Goal: Book appointment/travel/reservation

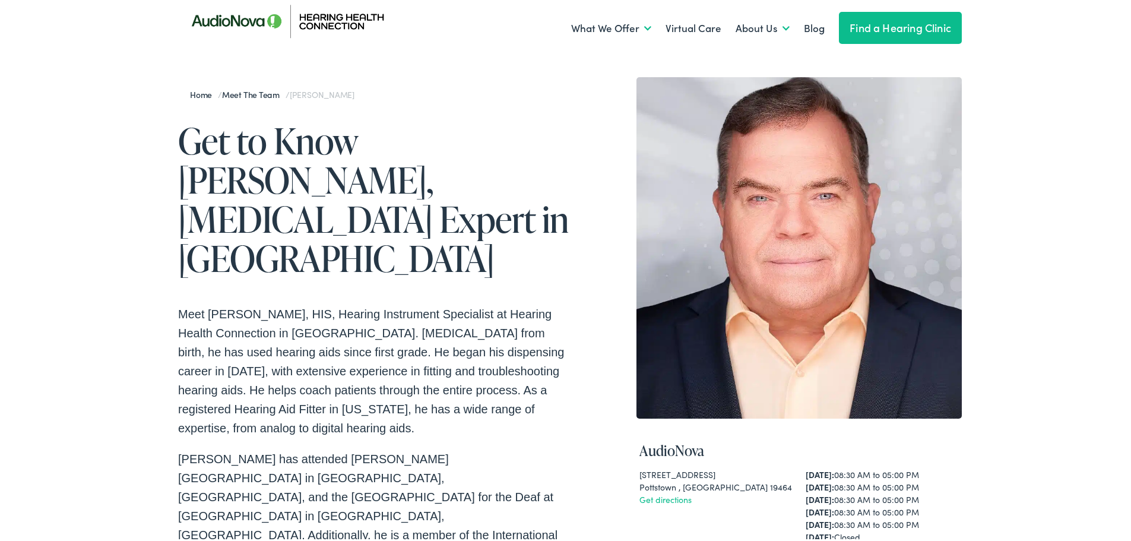
scroll to position [59, 0]
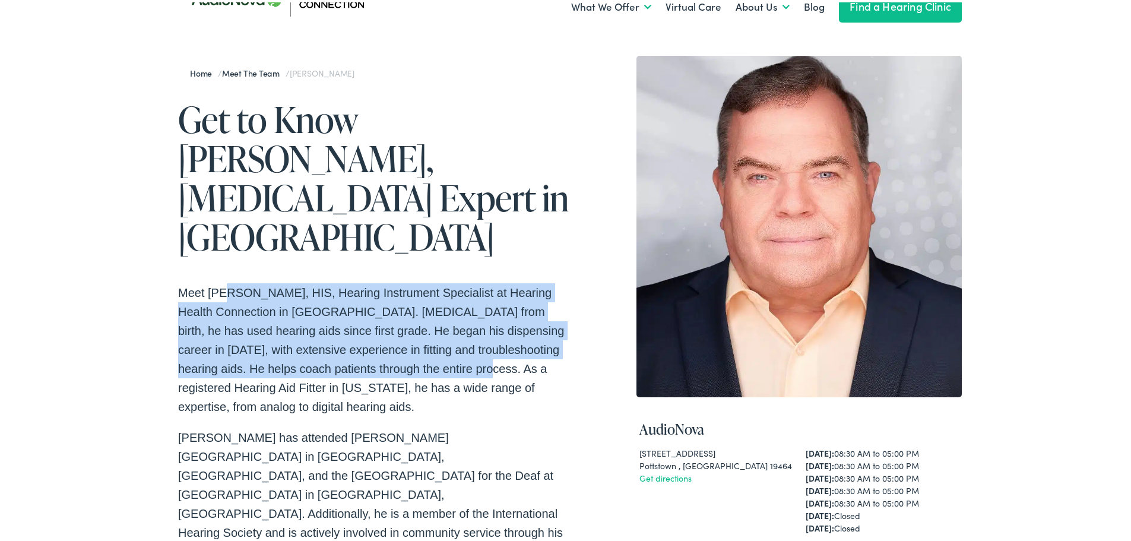
drag, startPoint x: 222, startPoint y: 246, endPoint x: 480, endPoint y: 335, distance: 273.2
click at [423, 331] on p "Meet Christopher Stafy, HIS, Hearing Instrument Specialist at Hearing Health Co…" at bounding box center [374, 347] width 392 height 133
click at [289, 315] on p "Meet Christopher Stafy, HIS, Hearing Instrument Specialist at Hearing Health Co…" at bounding box center [374, 347] width 392 height 133
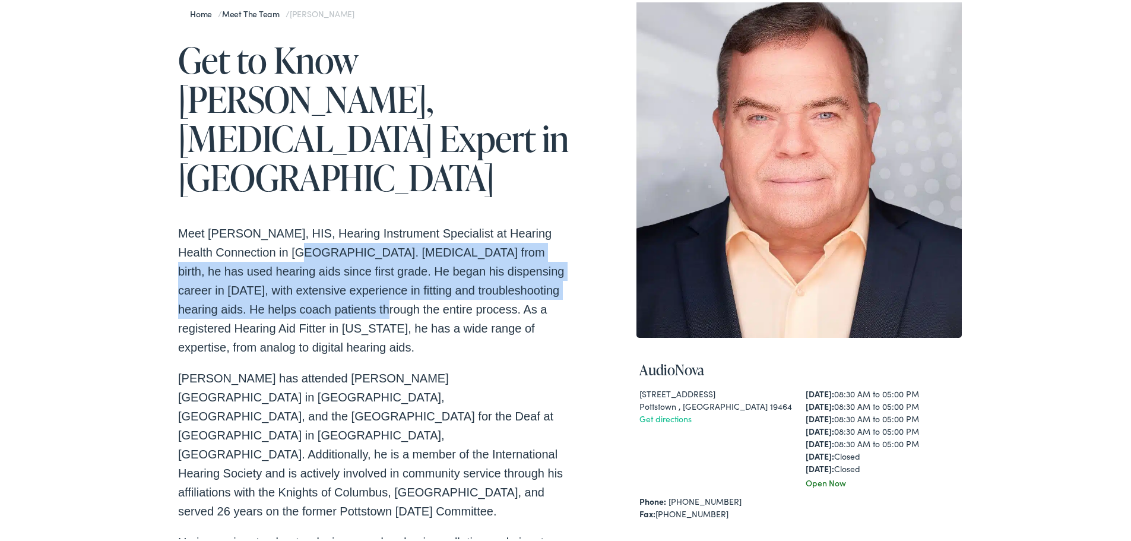
drag, startPoint x: 277, startPoint y: 216, endPoint x: 349, endPoint y: 302, distance: 112.1
click at [328, 283] on p "Meet Christopher Stafy, HIS, Hearing Instrument Specialist at Hearing Health Co…" at bounding box center [374, 287] width 392 height 133
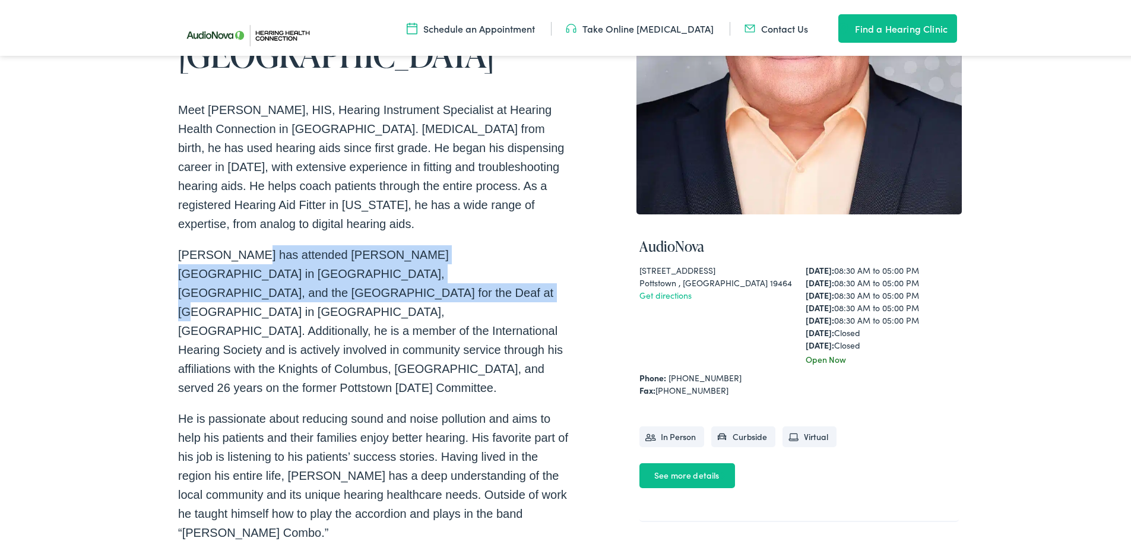
click at [293, 281] on p "Christopher has attended Neumann College in Aston, PA, and the National Technic…" at bounding box center [374, 319] width 392 height 152
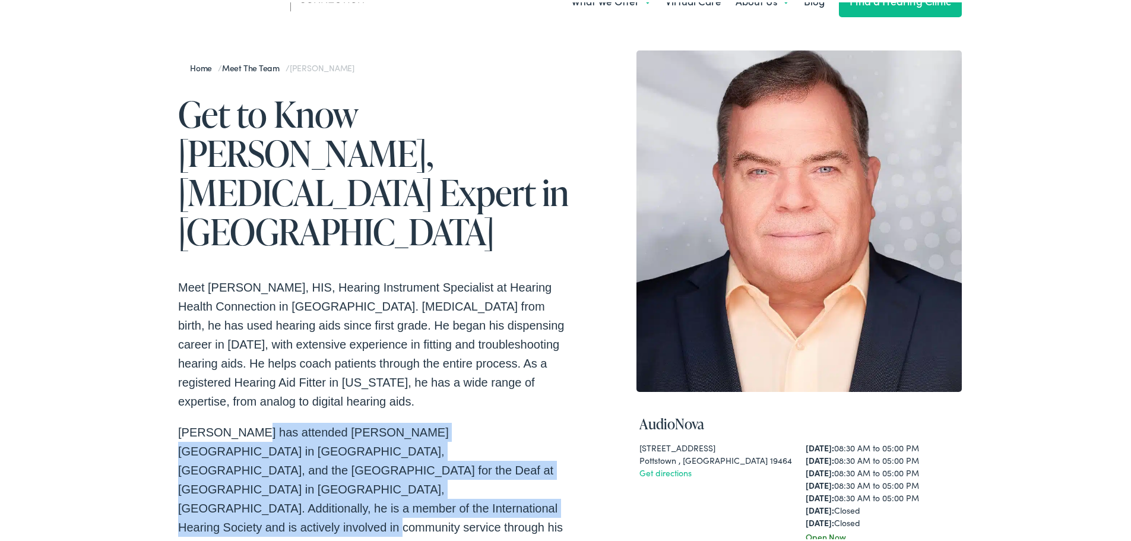
scroll to position [0, 0]
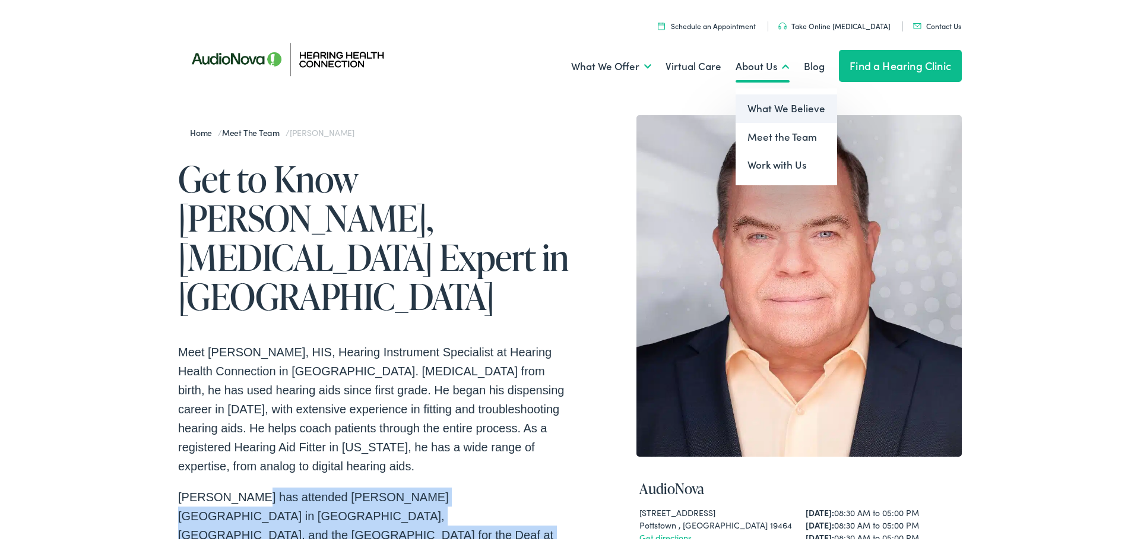
click at [754, 112] on link "What We Believe" at bounding box center [787, 106] width 102 height 28
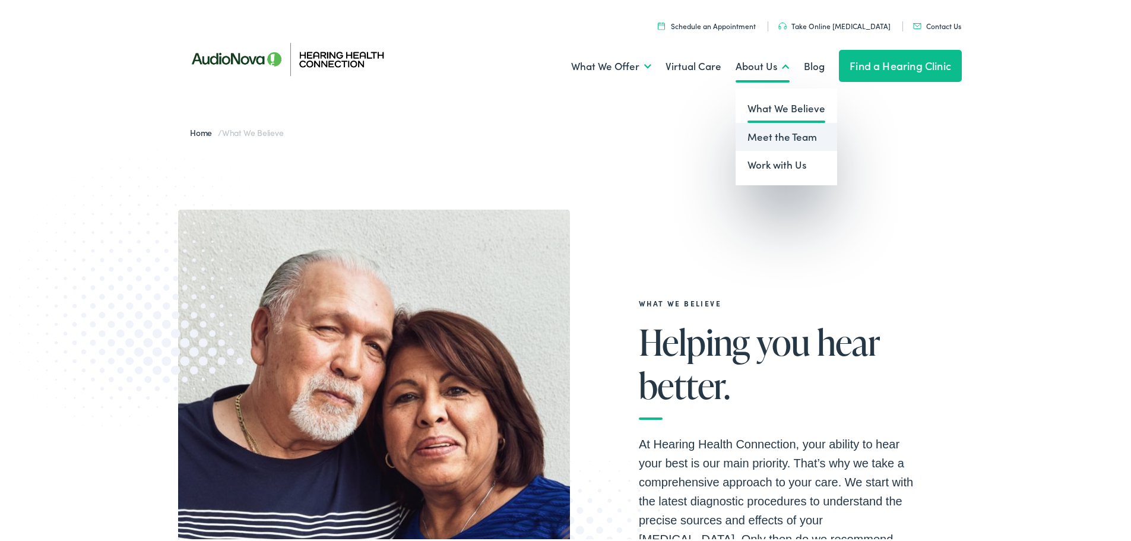
click at [771, 142] on link "Meet the Team" at bounding box center [787, 135] width 102 height 28
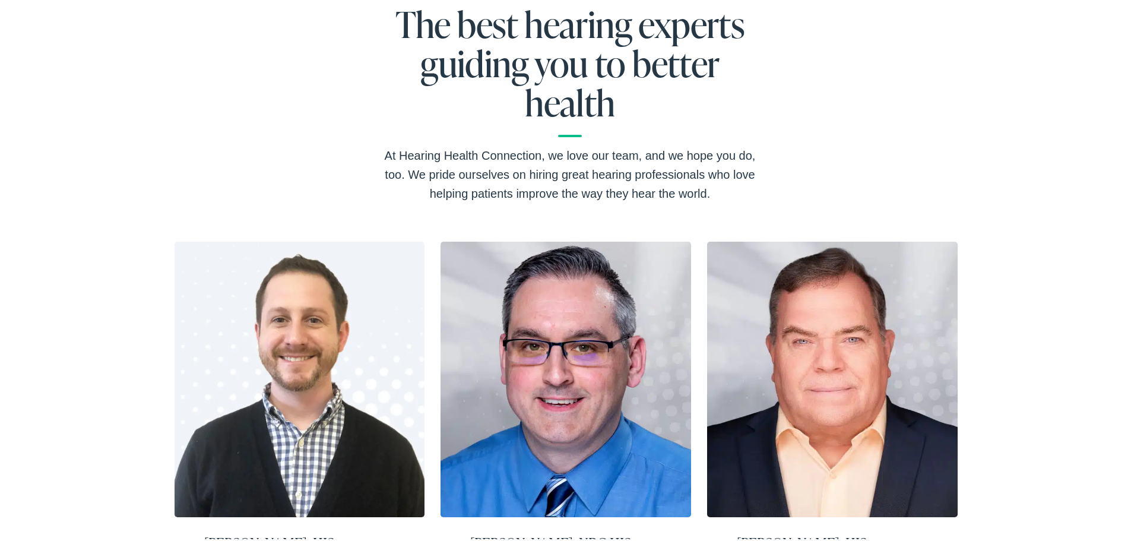
scroll to position [52, 0]
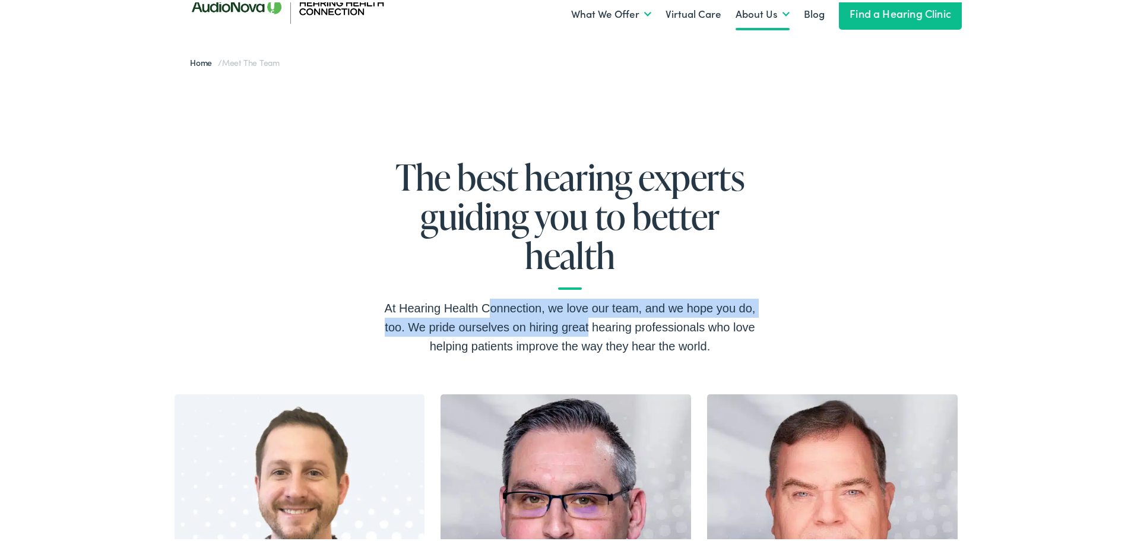
drag, startPoint x: 464, startPoint y: 299, endPoint x: 667, endPoint y: 328, distance: 204.5
click at [629, 327] on div "At Hearing Health Connection, we love our team, and we hope you do, too. We pri…" at bounding box center [570, 324] width 380 height 57
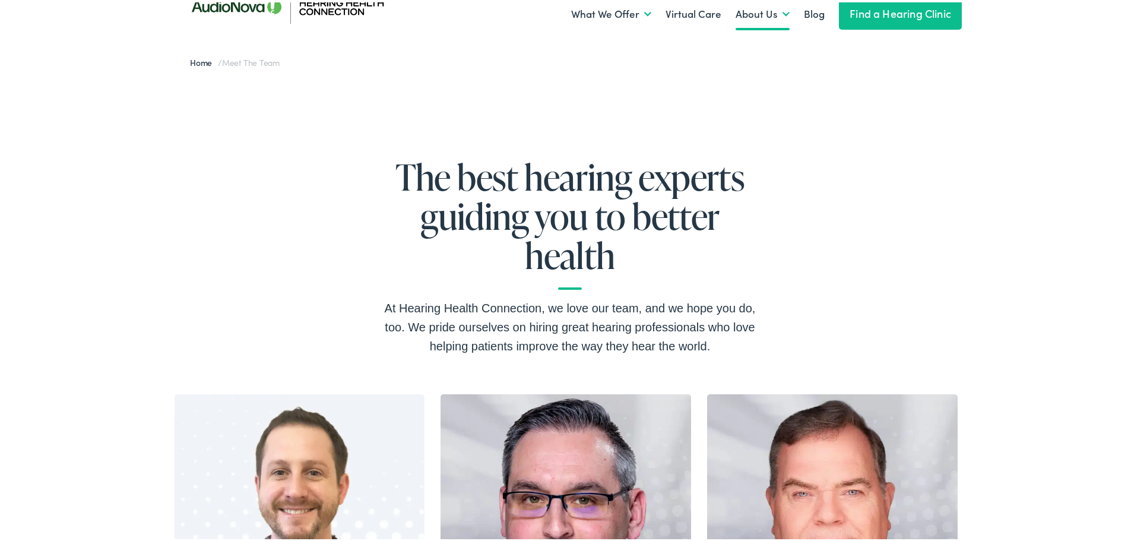
click at [679, 330] on div "At Hearing Health Connection, we love our team, and we hope you do, too. We pri…" at bounding box center [570, 324] width 380 height 57
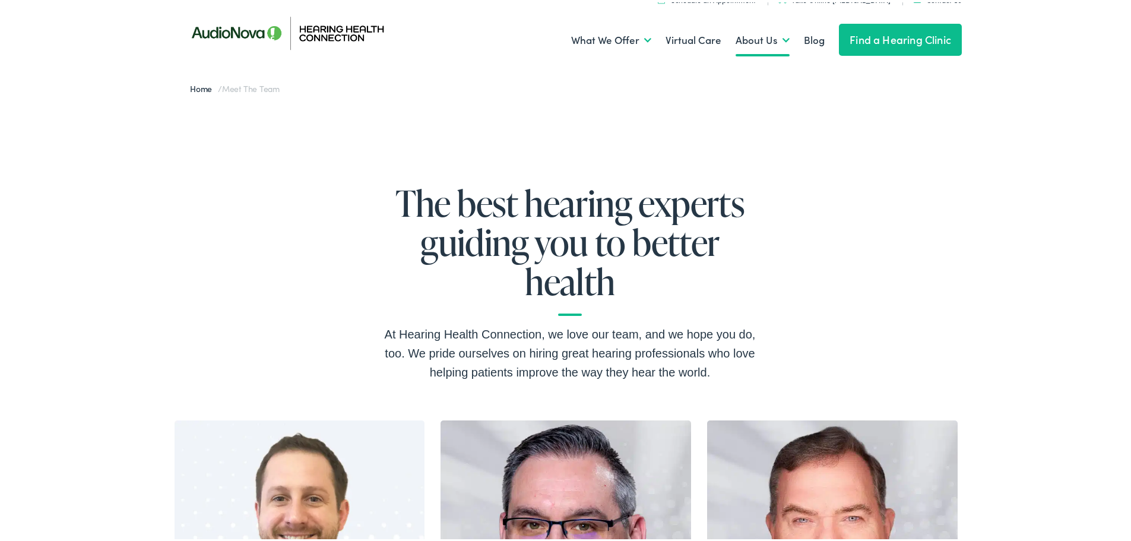
scroll to position [0, 0]
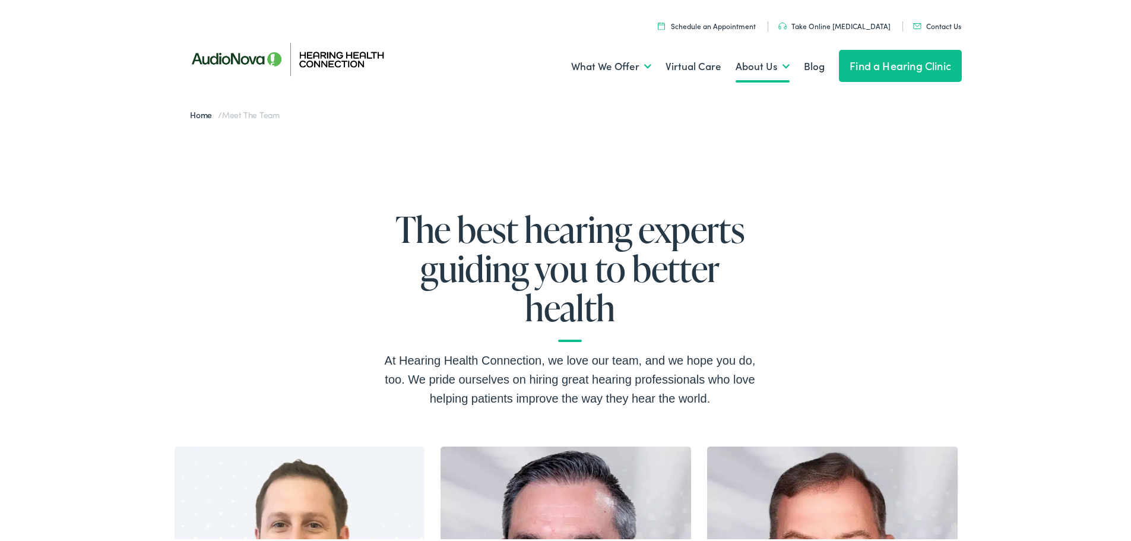
click at [746, 23] on link "Schedule an Appointment" at bounding box center [707, 23] width 98 height 10
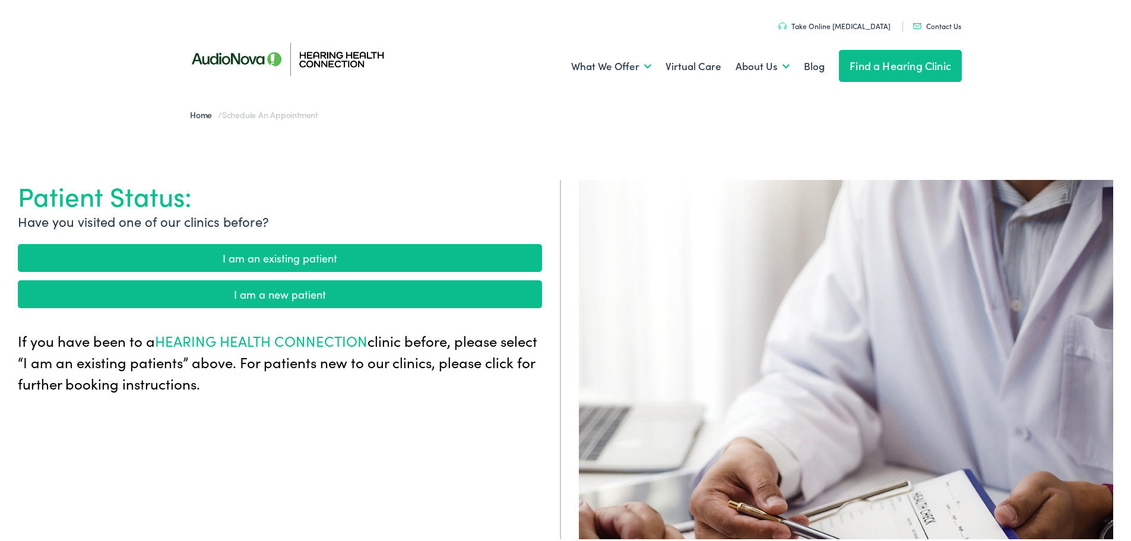
click at [368, 252] on link "I am an existing patient" at bounding box center [280, 256] width 524 height 28
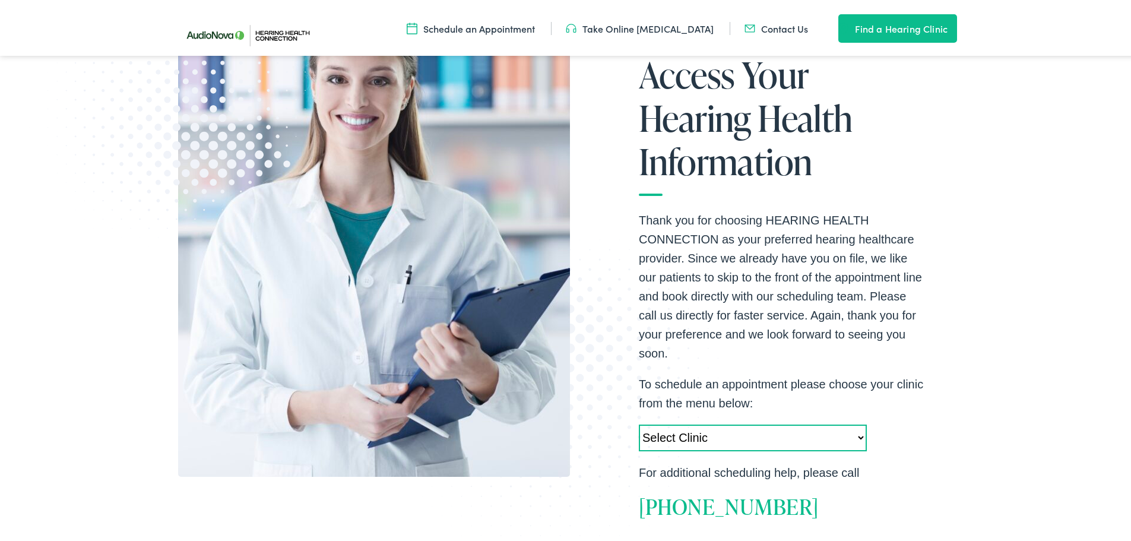
scroll to position [416, 0]
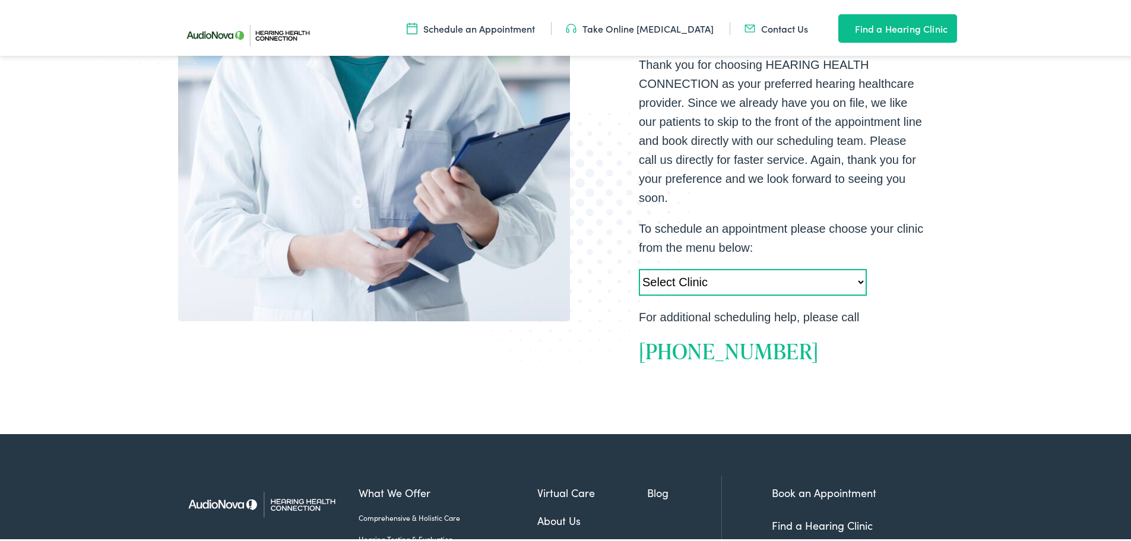
click at [675, 280] on select "Select Clinic Camp Hill-PA-AudioNova 355 N. 21st Street Newtown Square-PA-Audio…" at bounding box center [753, 280] width 228 height 27
select select "https://hhc.alpacaaudiology.com/locations/pottstown-pa/"
click at [639, 267] on select "Select Clinic Camp Hill-PA-AudioNova 355 N. 21st Street Newtown Square-PA-Audio…" at bounding box center [753, 280] width 228 height 27
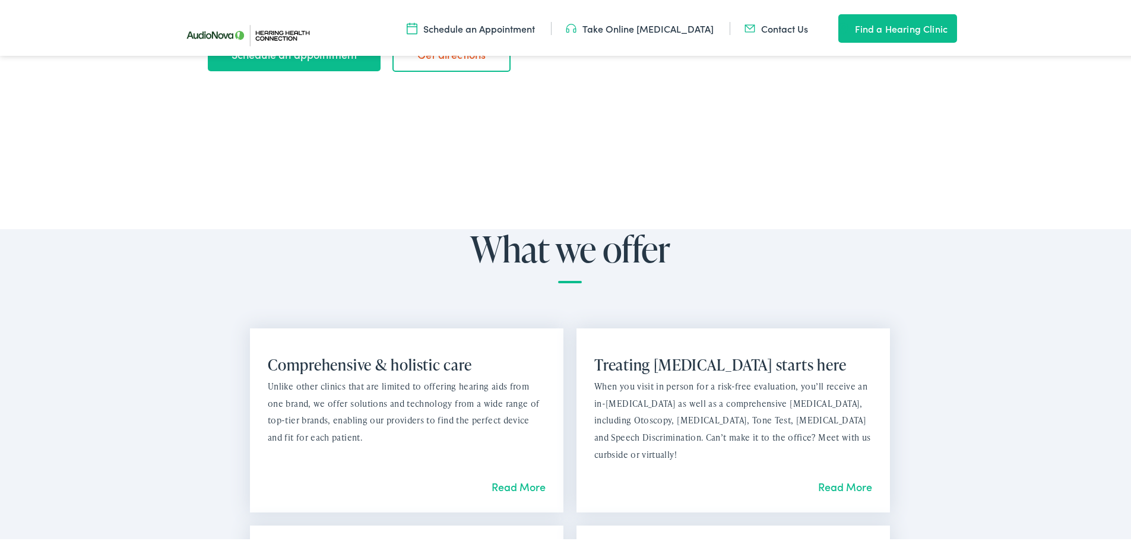
scroll to position [534, 0]
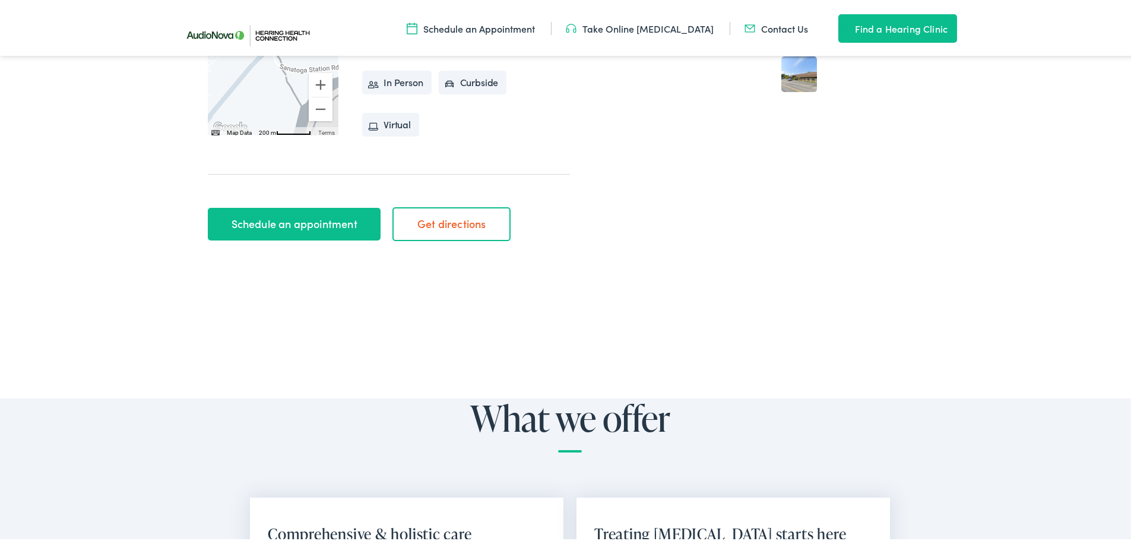
click at [311, 235] on link "Schedule an appointment" at bounding box center [294, 221] width 173 height 33
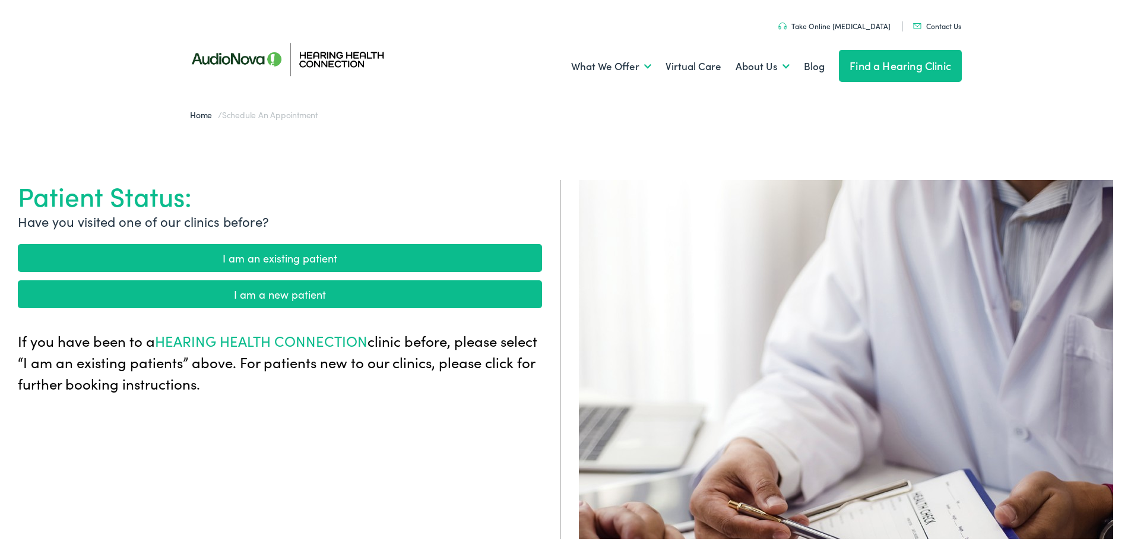
click at [303, 256] on link "I am an existing patient" at bounding box center [280, 256] width 524 height 28
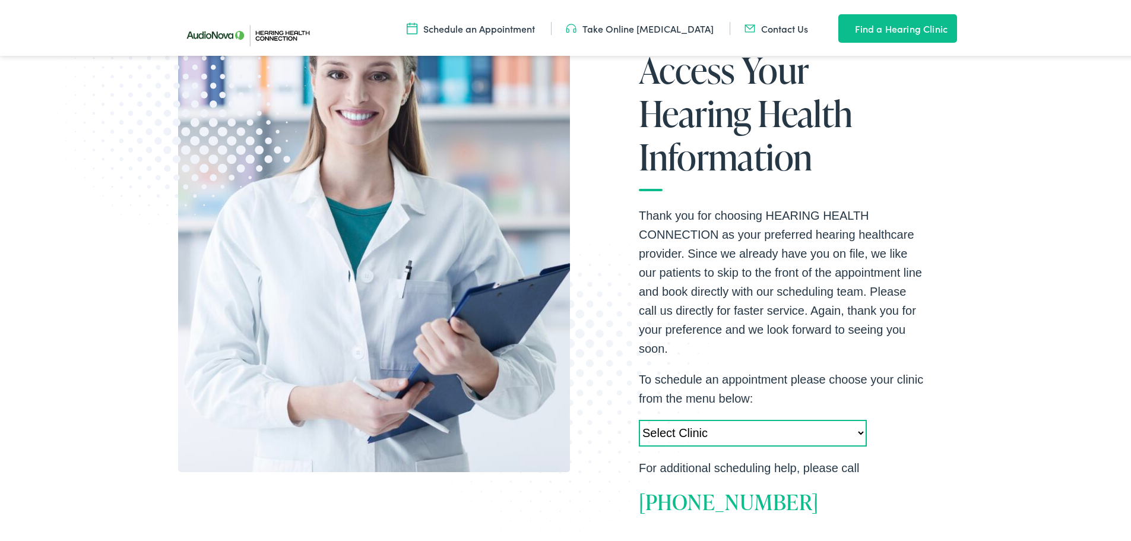
scroll to position [356, 0]
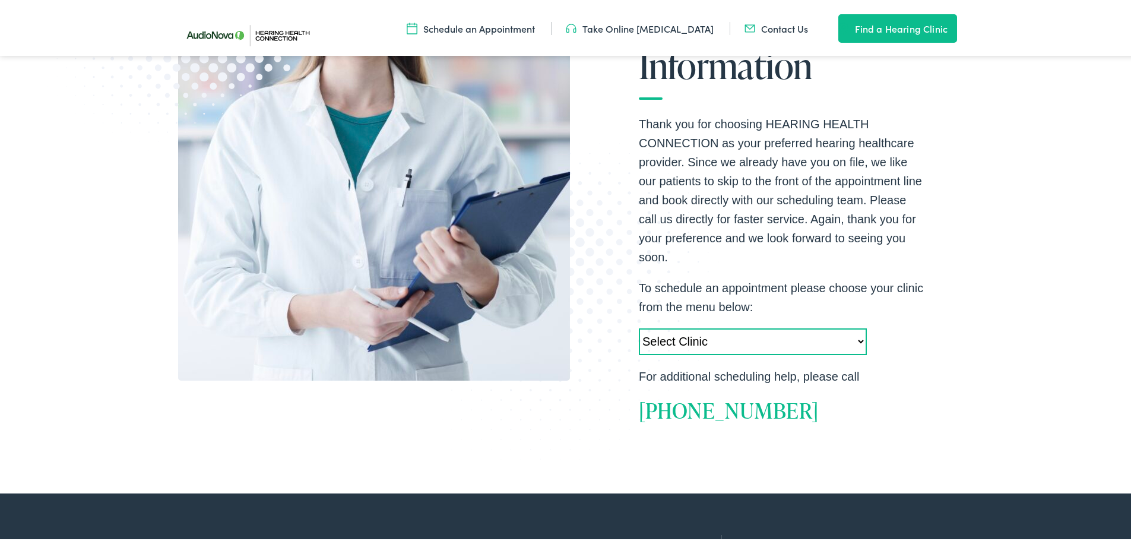
click at [695, 341] on select "Select Clinic [GEOGRAPHIC_DATA]-[GEOGRAPHIC_DATA]-[GEOGRAPHIC_DATA] [STREET_ADD…" at bounding box center [753, 339] width 228 height 27
select select "[URL][DOMAIN_NAME][PERSON_NAME]"
click at [639, 326] on select "Select Clinic [GEOGRAPHIC_DATA]-[GEOGRAPHIC_DATA]-[GEOGRAPHIC_DATA] [STREET_ADD…" at bounding box center [753, 339] width 228 height 27
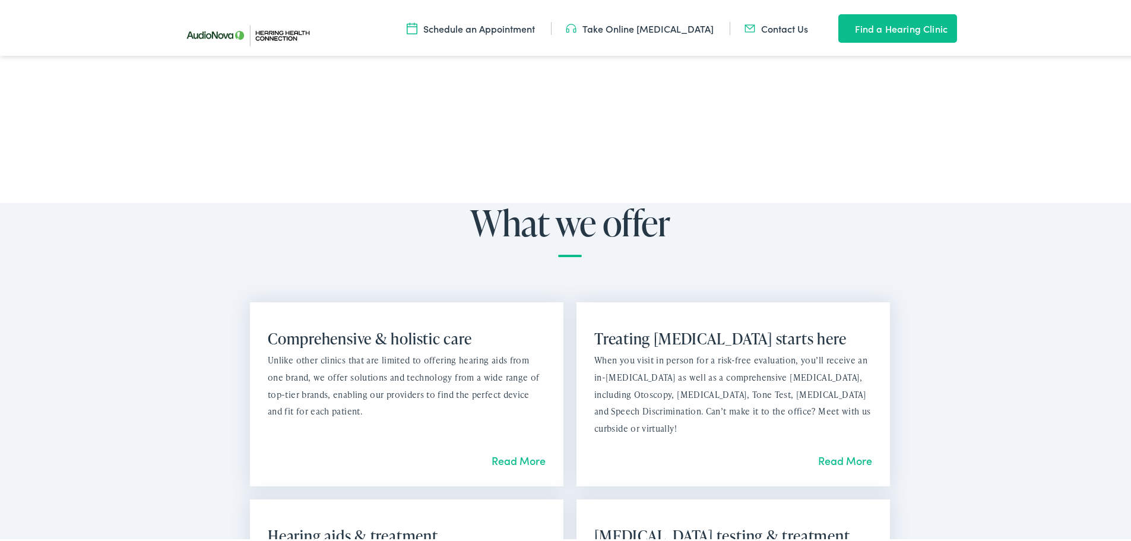
scroll to position [534, 0]
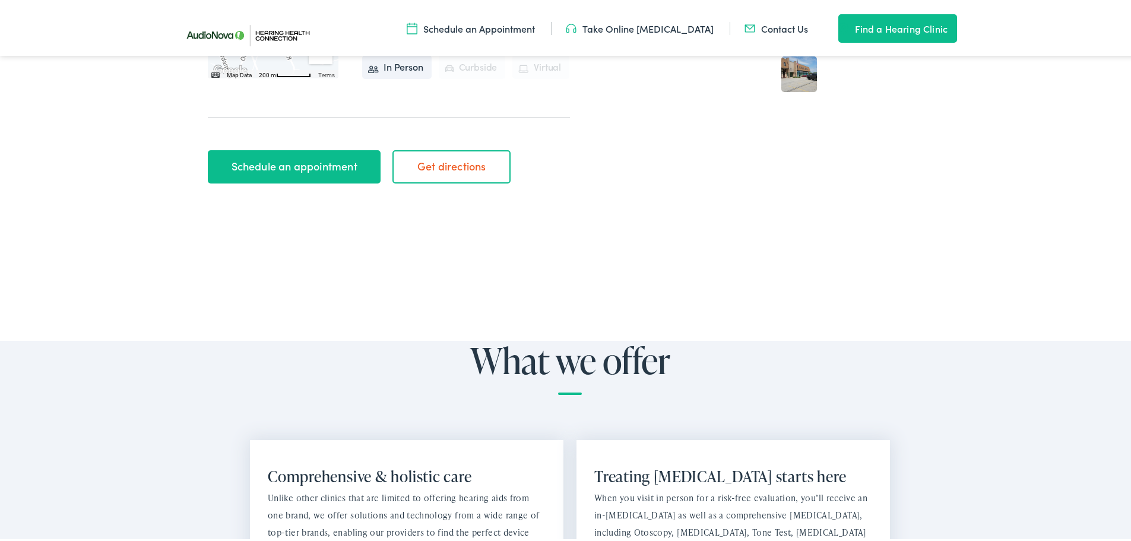
click at [321, 167] on link "Schedule an appointment" at bounding box center [294, 164] width 173 height 33
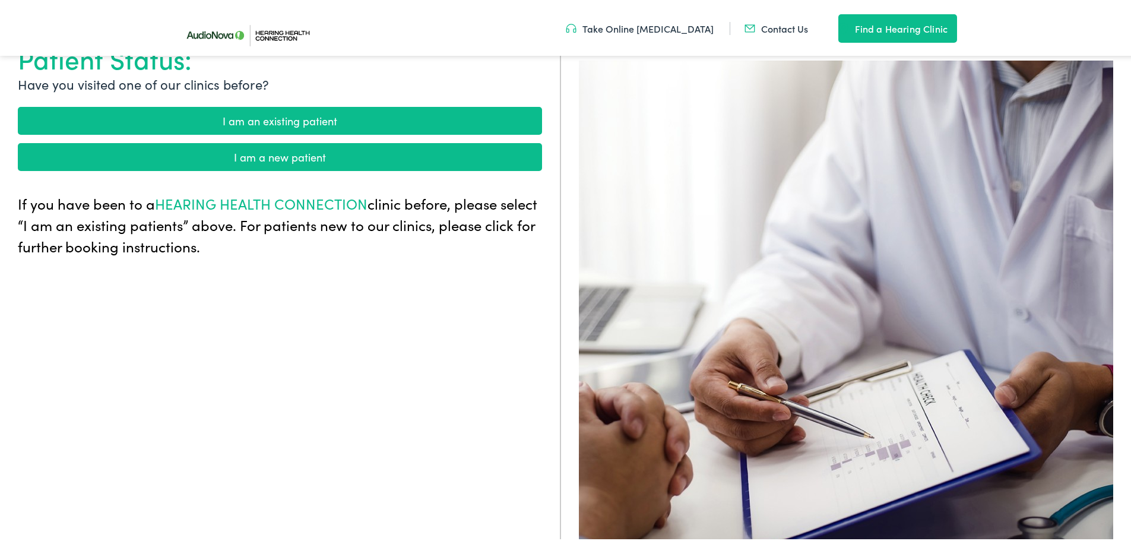
scroll to position [119, 0]
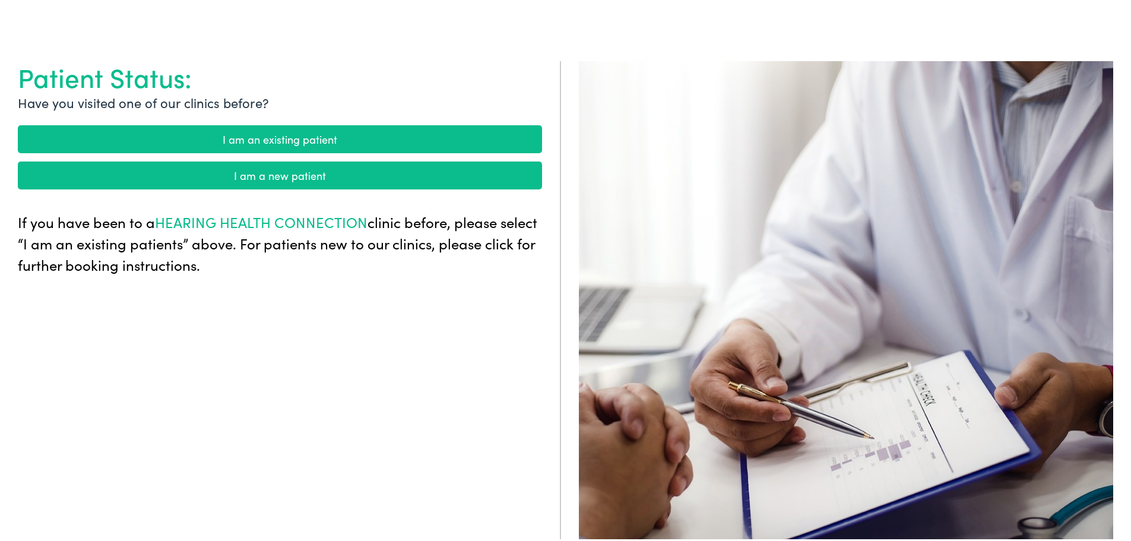
click at [280, 169] on link "I am a new patient" at bounding box center [280, 173] width 524 height 28
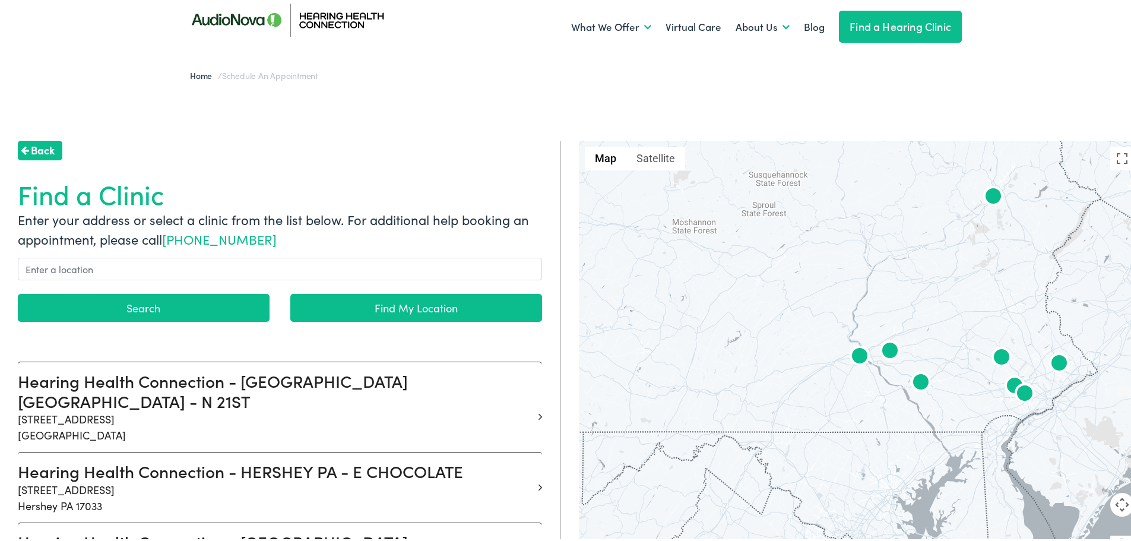
scroll to position [59, 0]
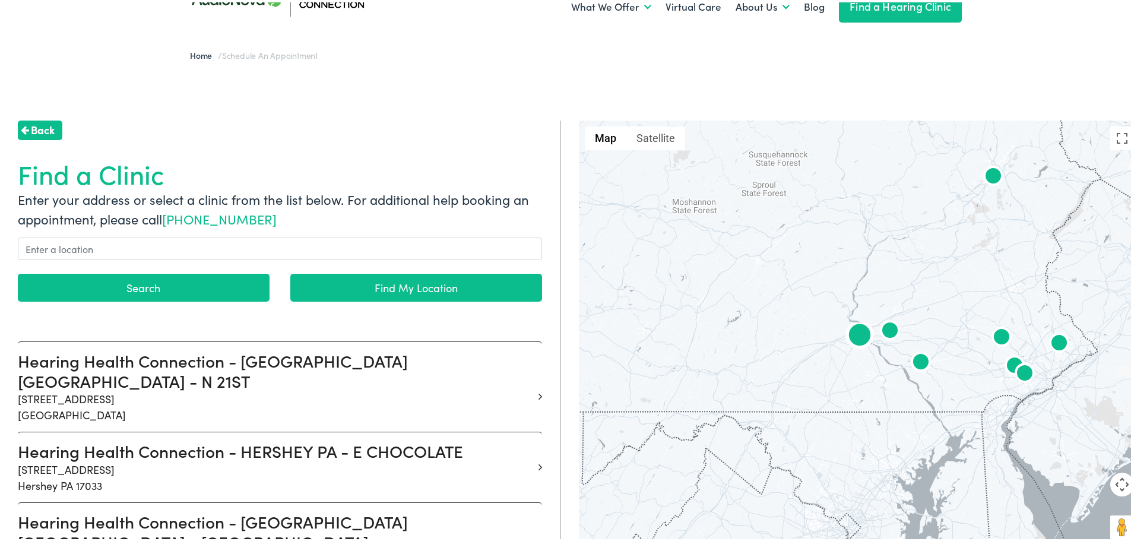
click at [272, 388] on p "[STREET_ADDRESS]" at bounding box center [275, 404] width 515 height 32
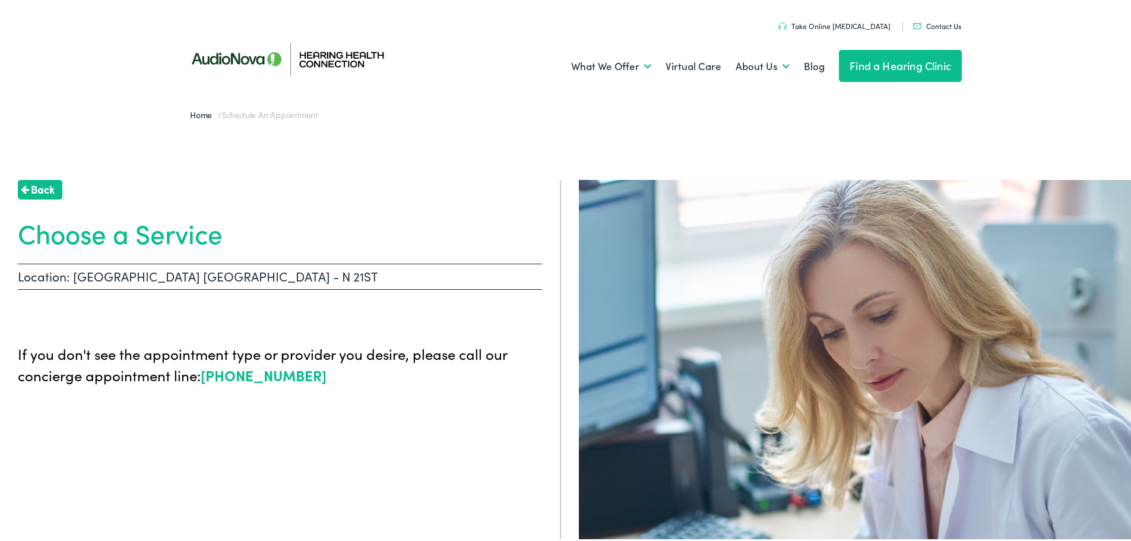
click at [76, 271] on p "Location: [GEOGRAPHIC_DATA] [GEOGRAPHIC_DATA] - N 21ST" at bounding box center [280, 274] width 524 height 26
click at [134, 275] on p "Location: [GEOGRAPHIC_DATA] [GEOGRAPHIC_DATA] - N 21ST" at bounding box center [280, 274] width 524 height 26
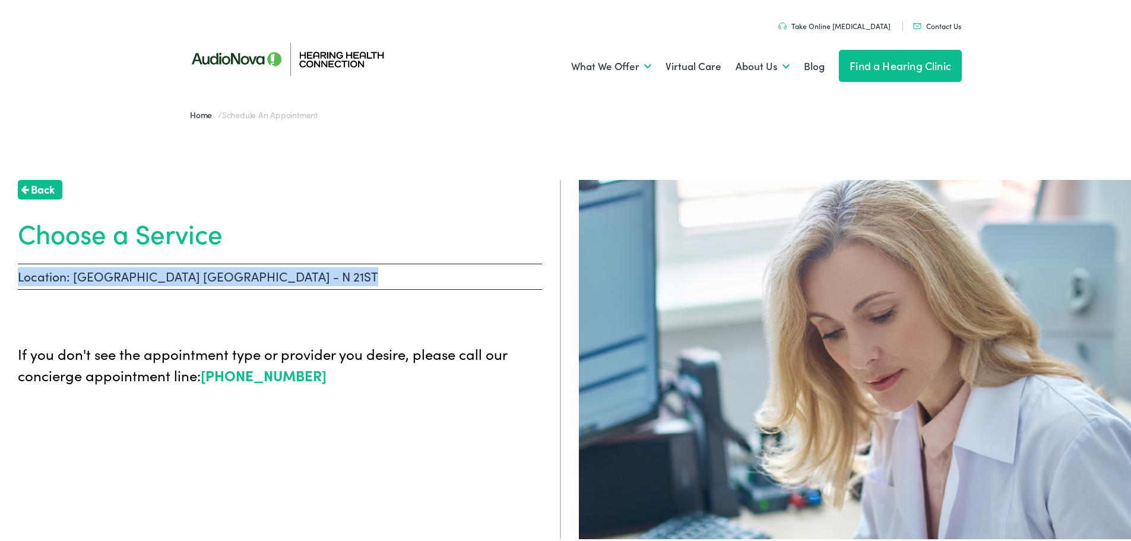
click at [134, 275] on p "Location: [GEOGRAPHIC_DATA] [GEOGRAPHIC_DATA] - N 21ST" at bounding box center [280, 274] width 524 height 26
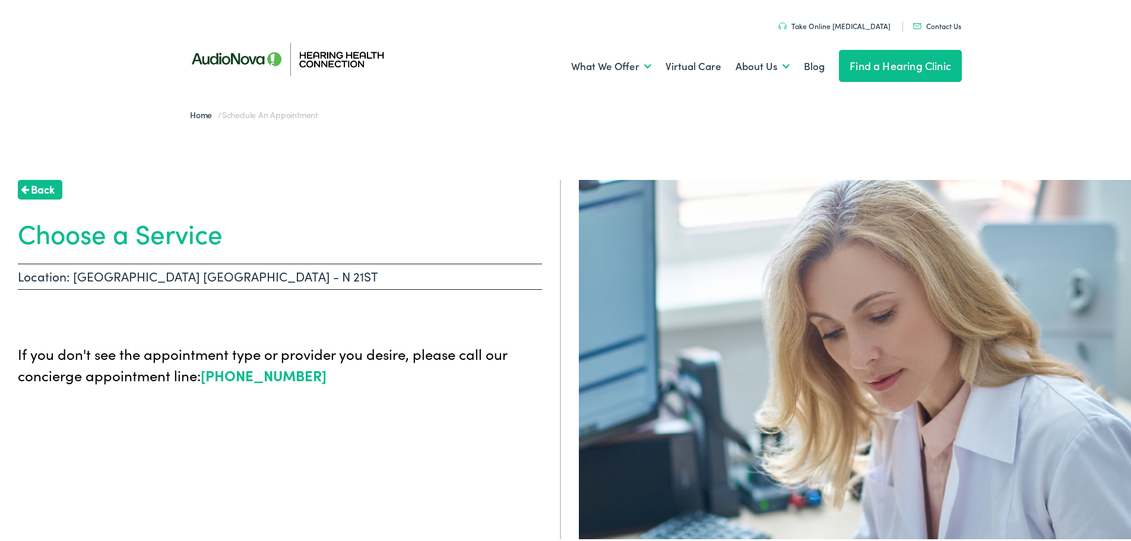
click at [145, 232] on h1 "Choose a Service" at bounding box center [280, 230] width 524 height 31
